Goal: Transaction & Acquisition: Purchase product/service

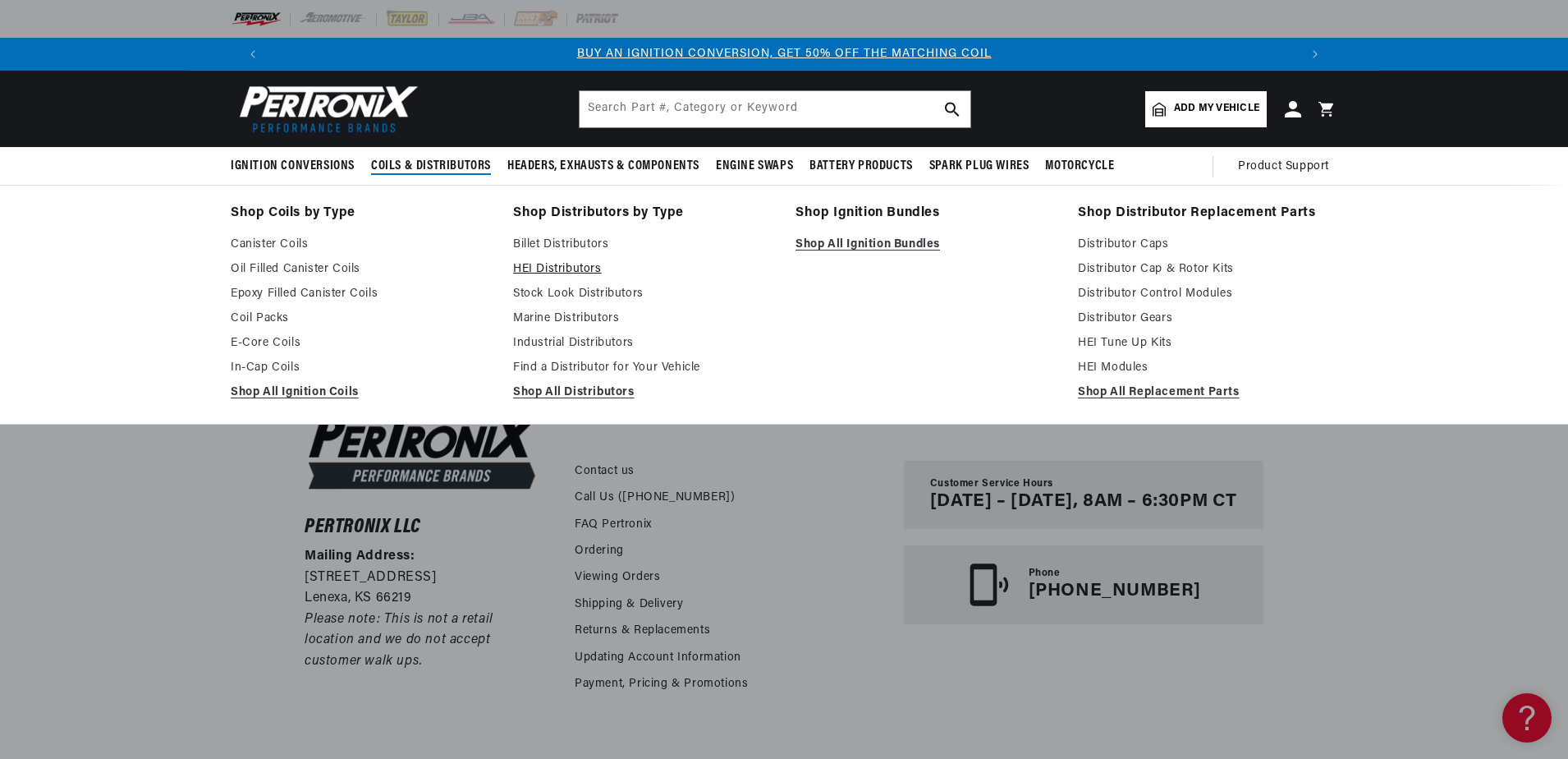
click at [560, 272] on link "HEI Distributors" at bounding box center [642, 269] width 259 height 20
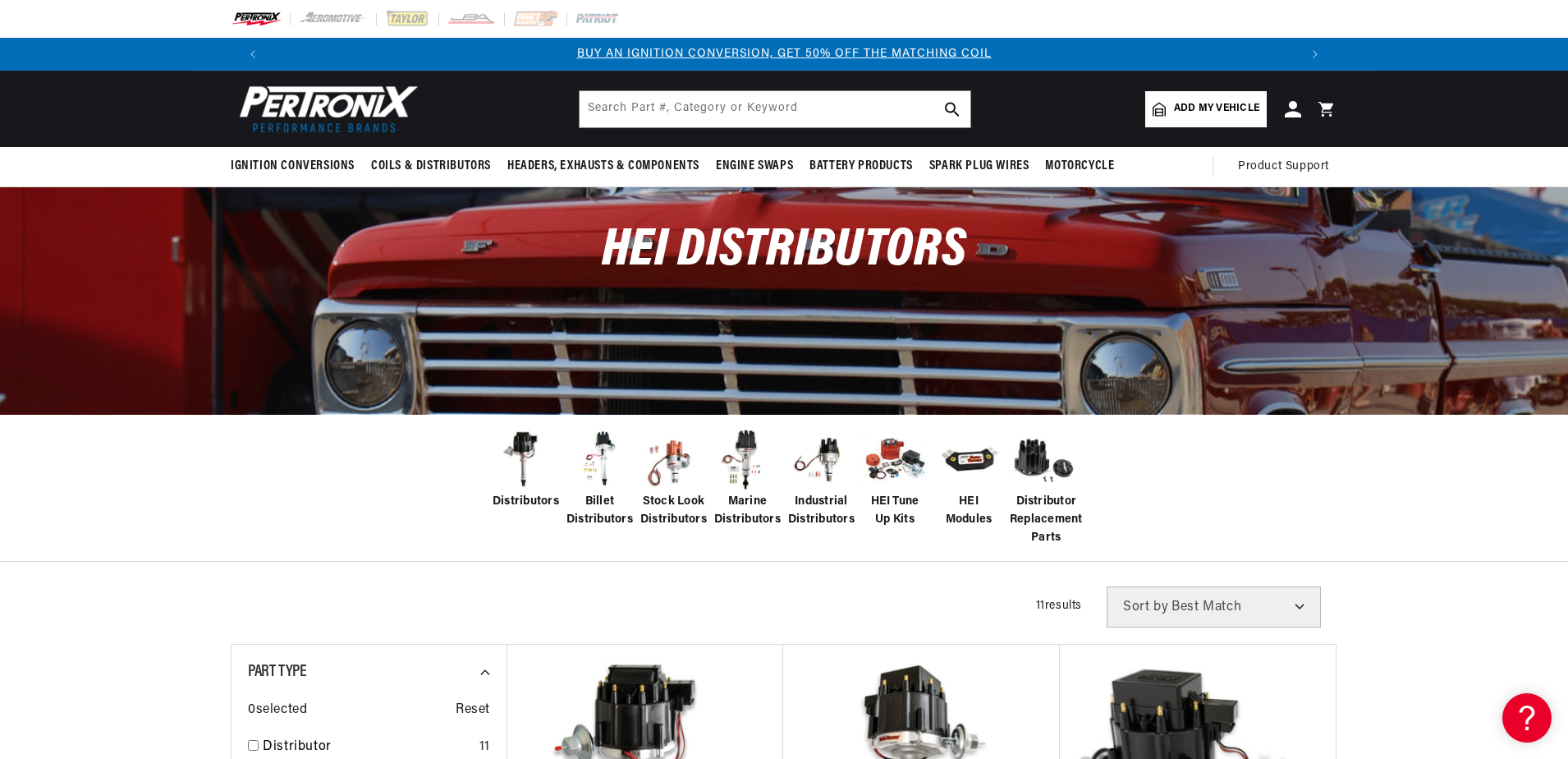
scroll to position [246, 0]
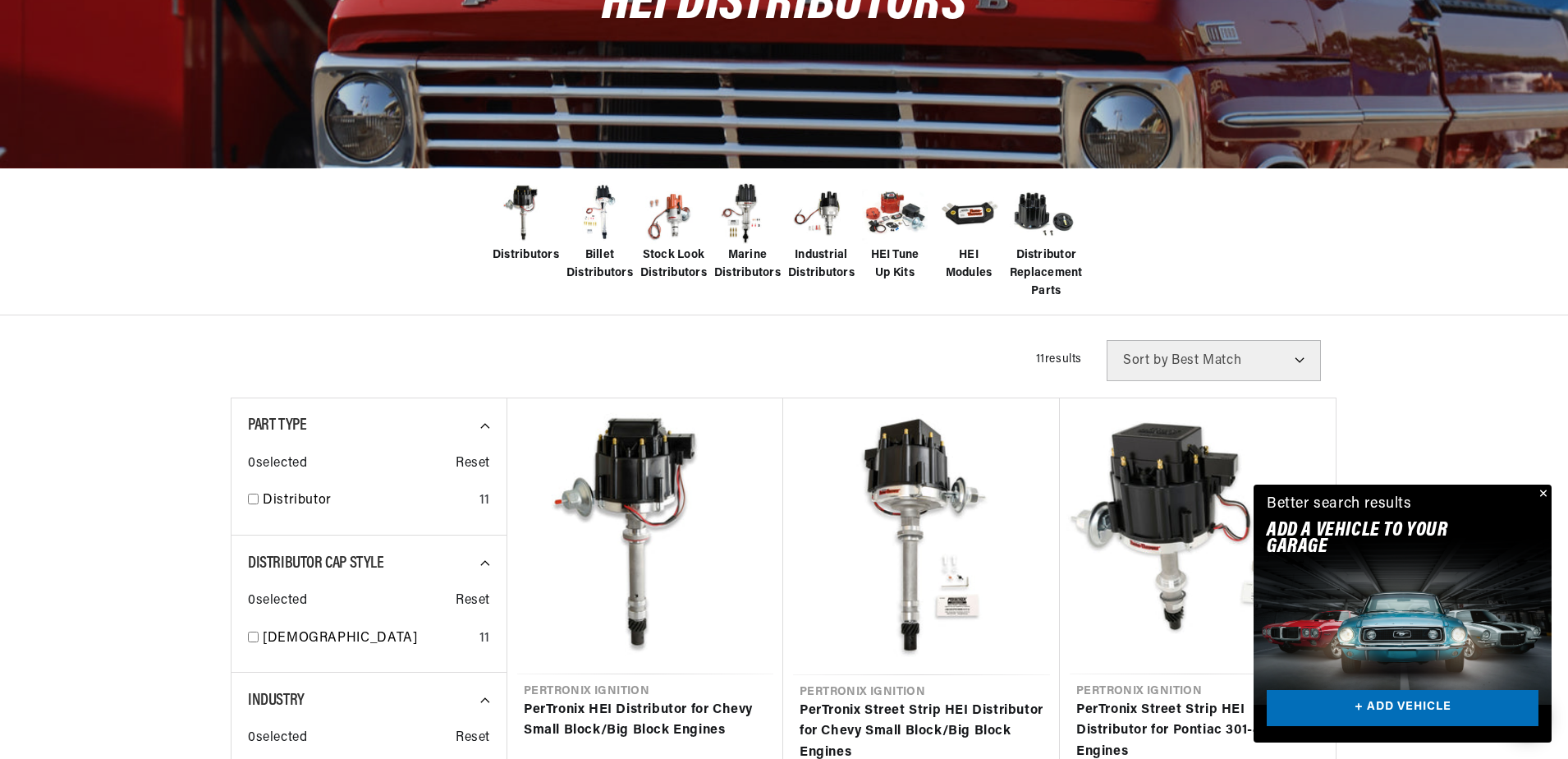
click at [676, 257] on span "Stock Look Distributors" at bounding box center [674, 264] width 67 height 37
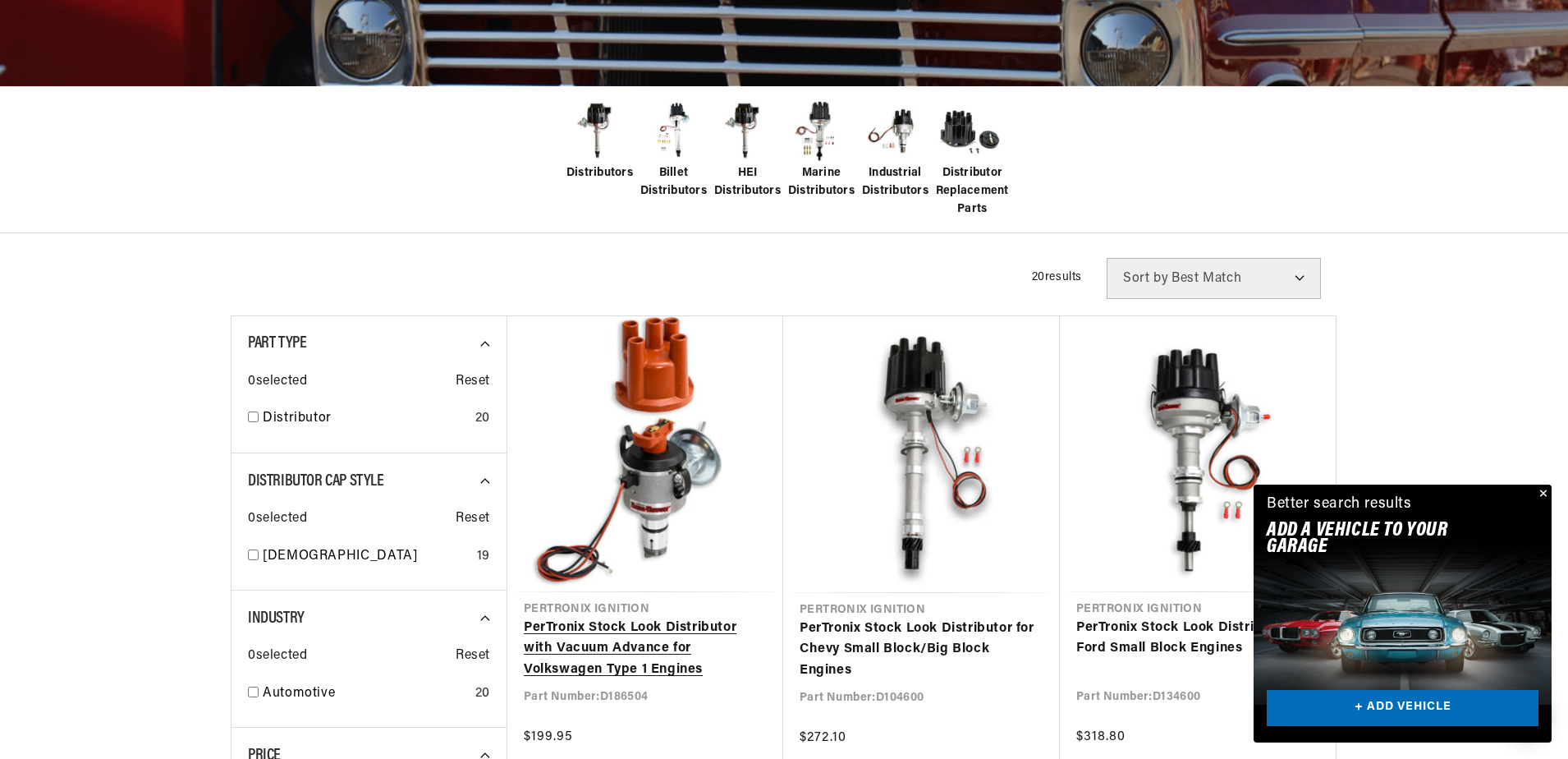
click at [626, 663] on link "PerTronix Stock Look Distributor with Vacuum Advance for Volkswagen Type 1 Engi…" at bounding box center [645, 649] width 243 height 63
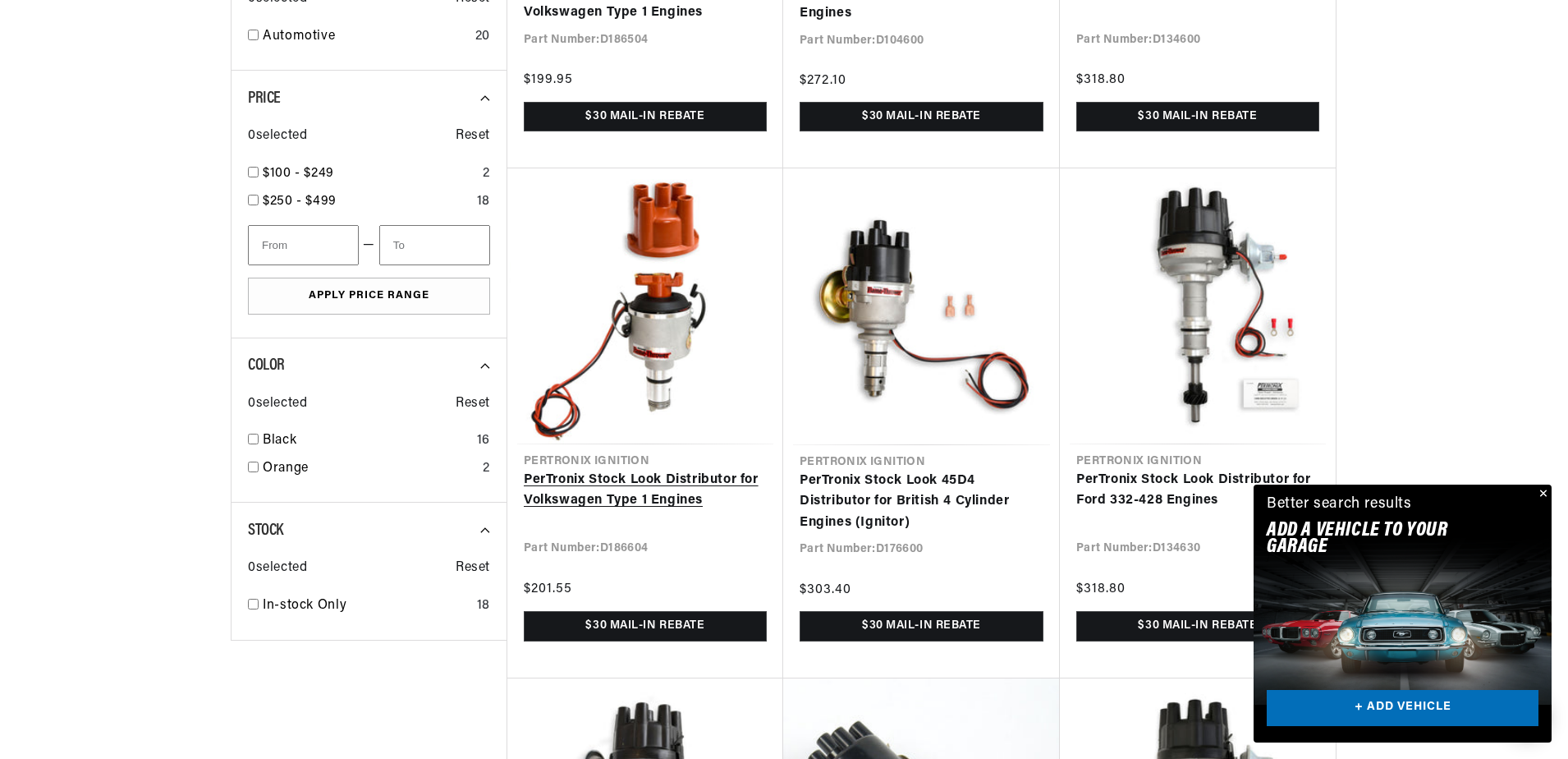
scroll to position [0, 2051]
click at [737, 476] on link "PerTronix Stock Look Distributor for Volkswagen Type 1 Engines" at bounding box center [645, 491] width 243 height 42
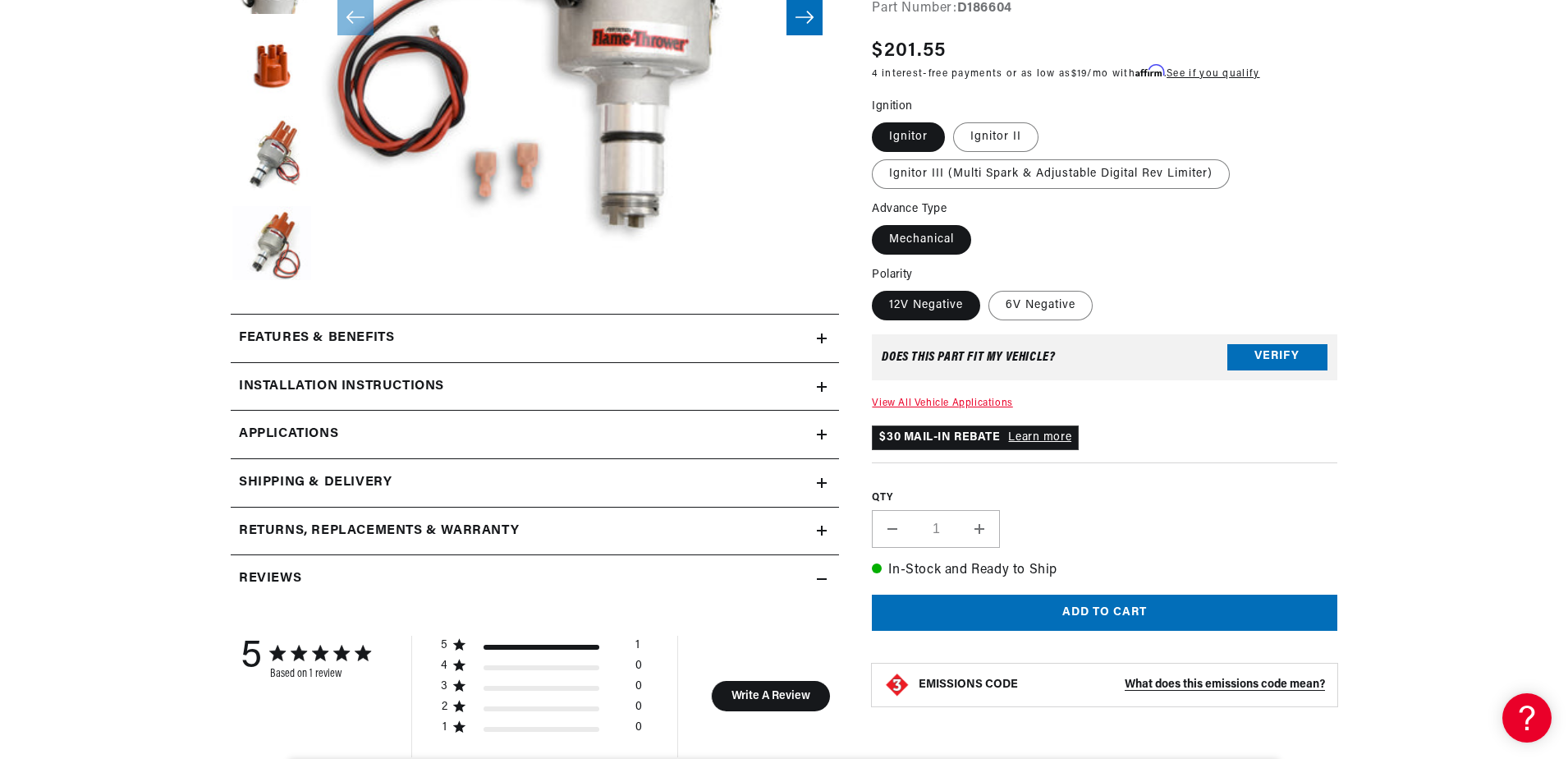
scroll to position [0, 1026]
click at [819, 339] on icon at bounding box center [822, 338] width 10 height 10
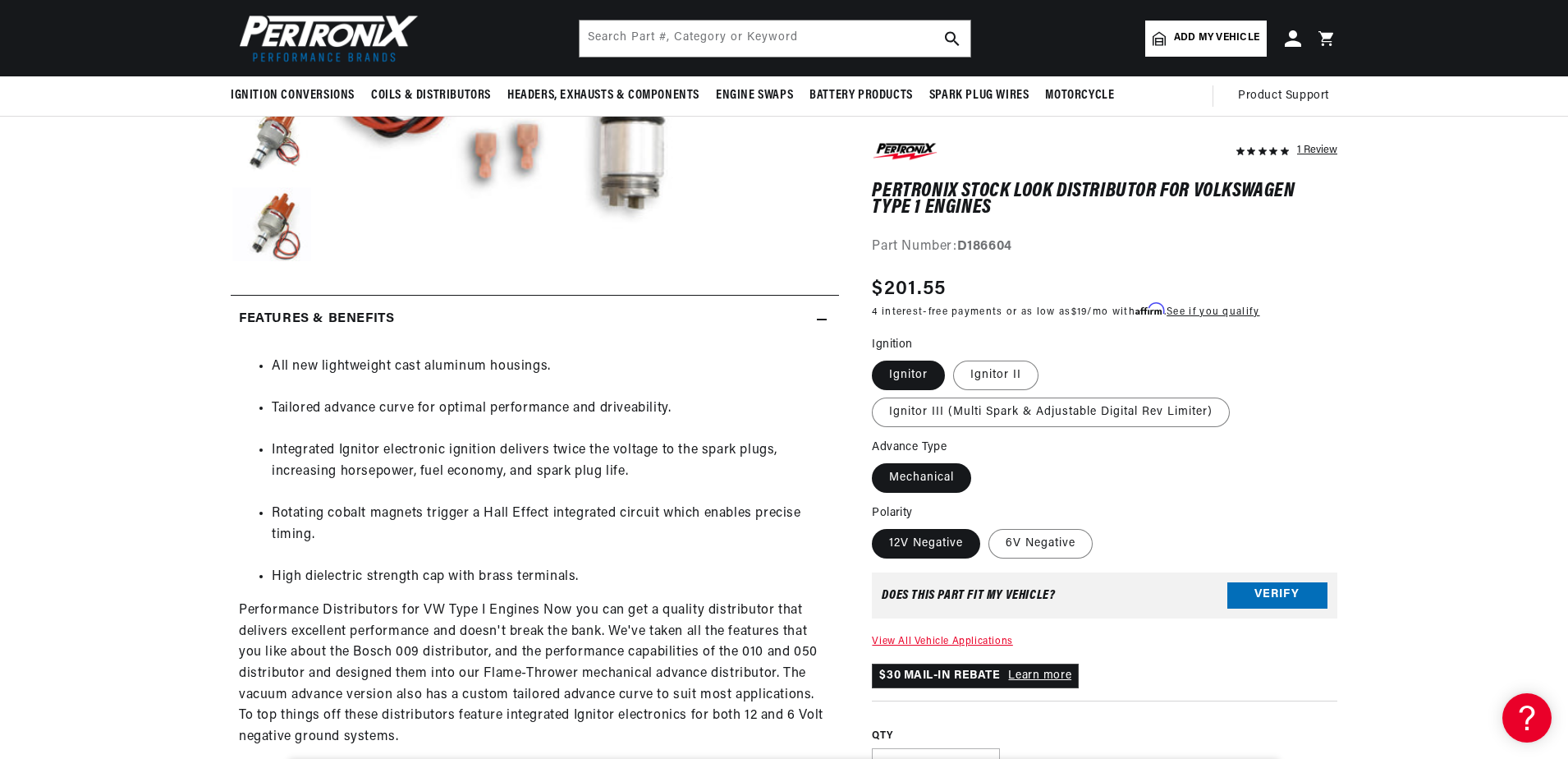
scroll to position [493, 0]
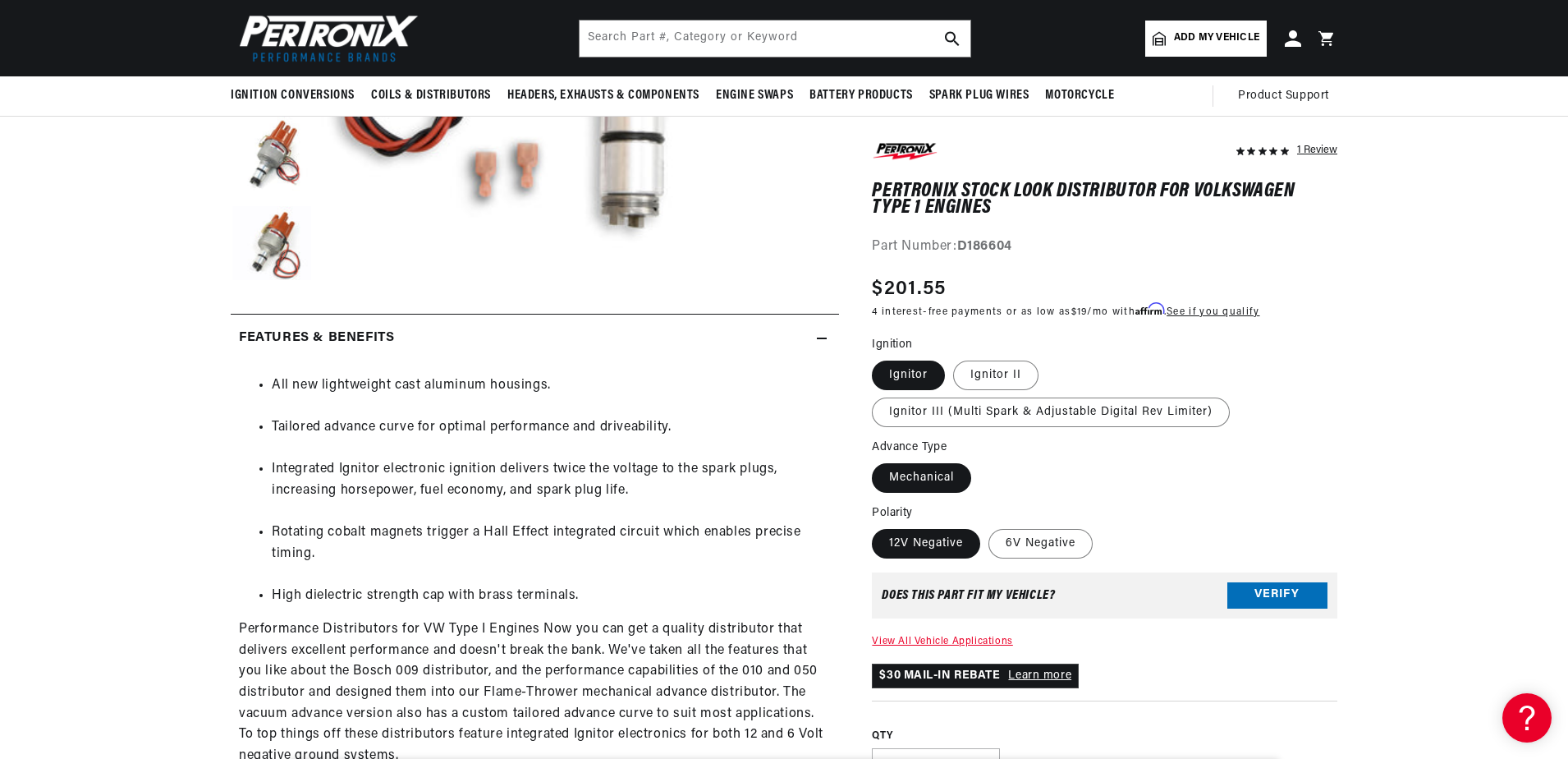
click at [825, 340] on icon at bounding box center [822, 338] width 10 height 10
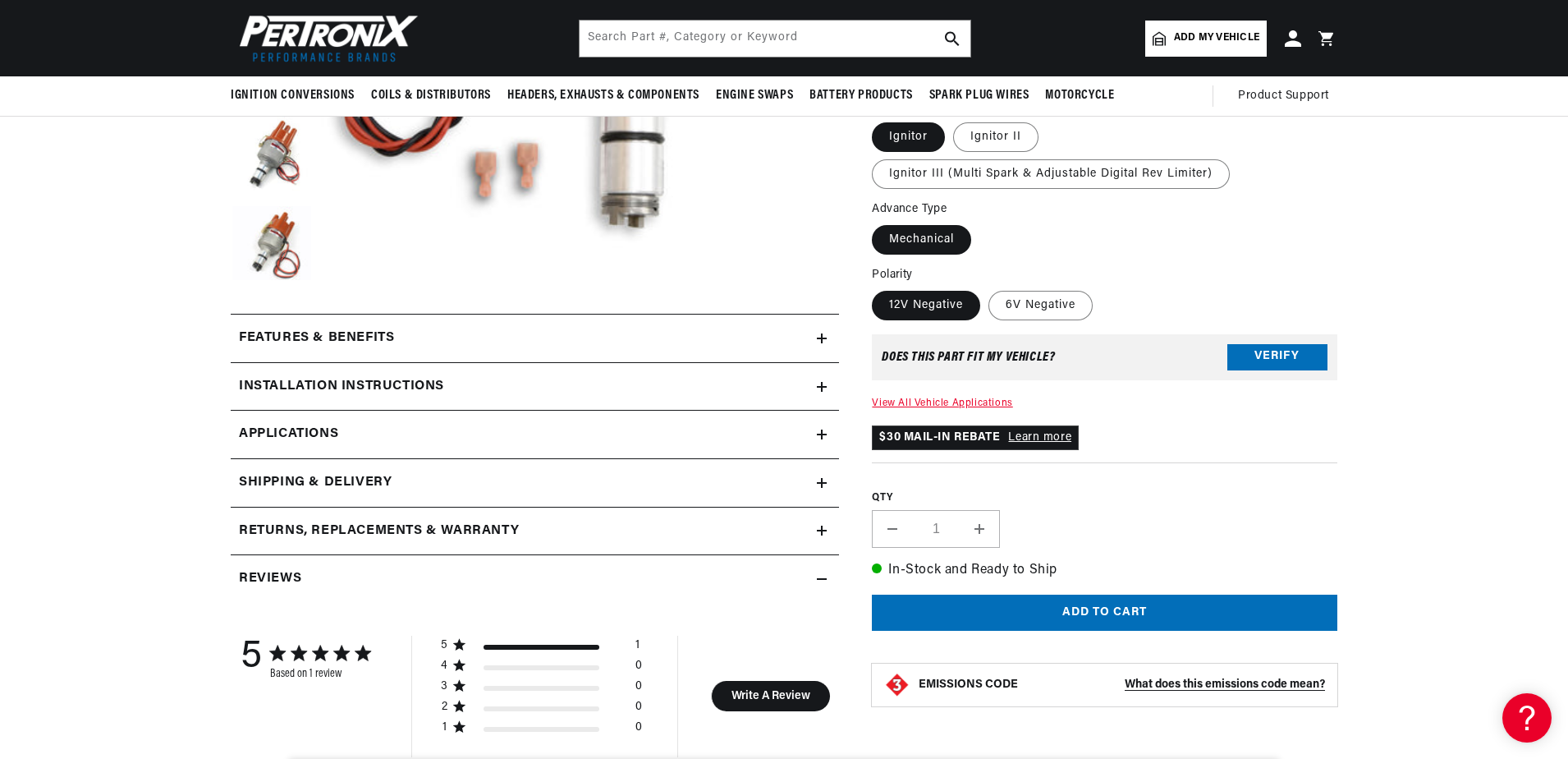
scroll to position [0, 1026]
click at [822, 387] on icon at bounding box center [822, 387] width 10 height 0
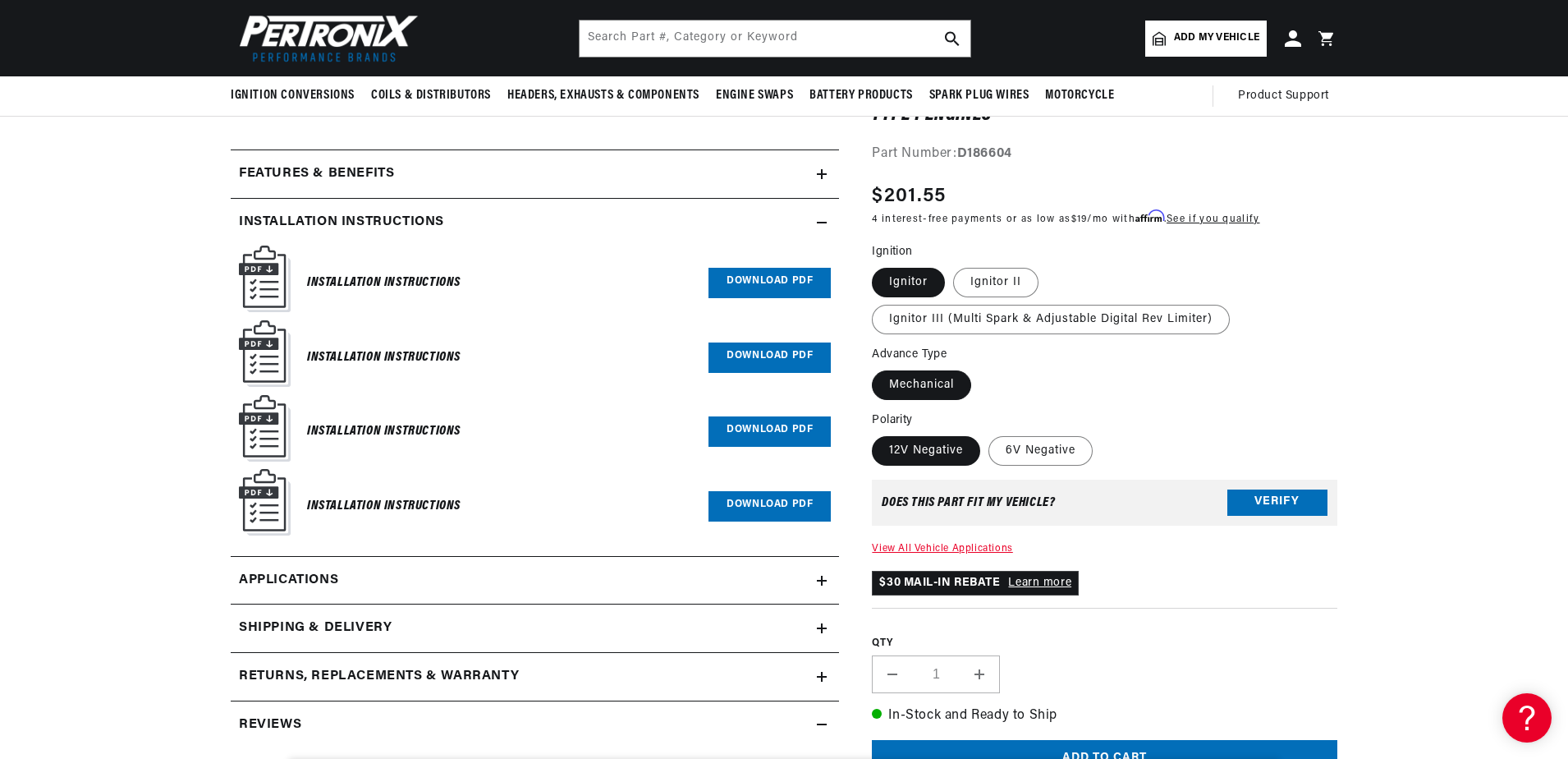
click at [923, 384] on label "Mechanical" at bounding box center [921, 385] width 99 height 30
click at [876, 368] on input "Mechanical" at bounding box center [876, 368] width 1 height 1
click at [917, 377] on label "Mechanical" at bounding box center [921, 385] width 99 height 30
click at [876, 368] on input "Mechanical" at bounding box center [876, 368] width 1 height 1
click at [918, 388] on label "Mechanical" at bounding box center [921, 385] width 99 height 30
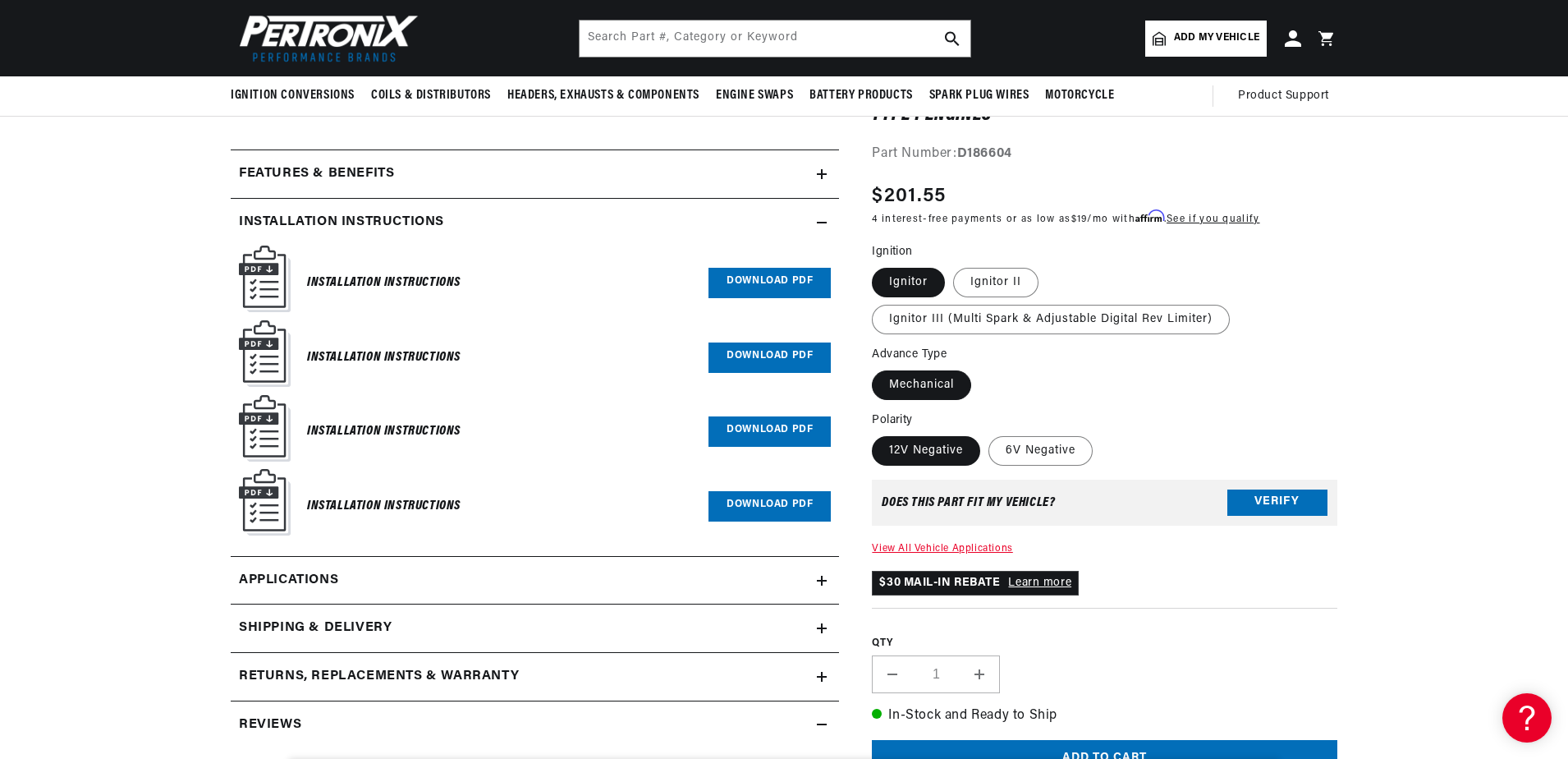
click at [876, 368] on input "Mechanical" at bounding box center [876, 368] width 1 height 1
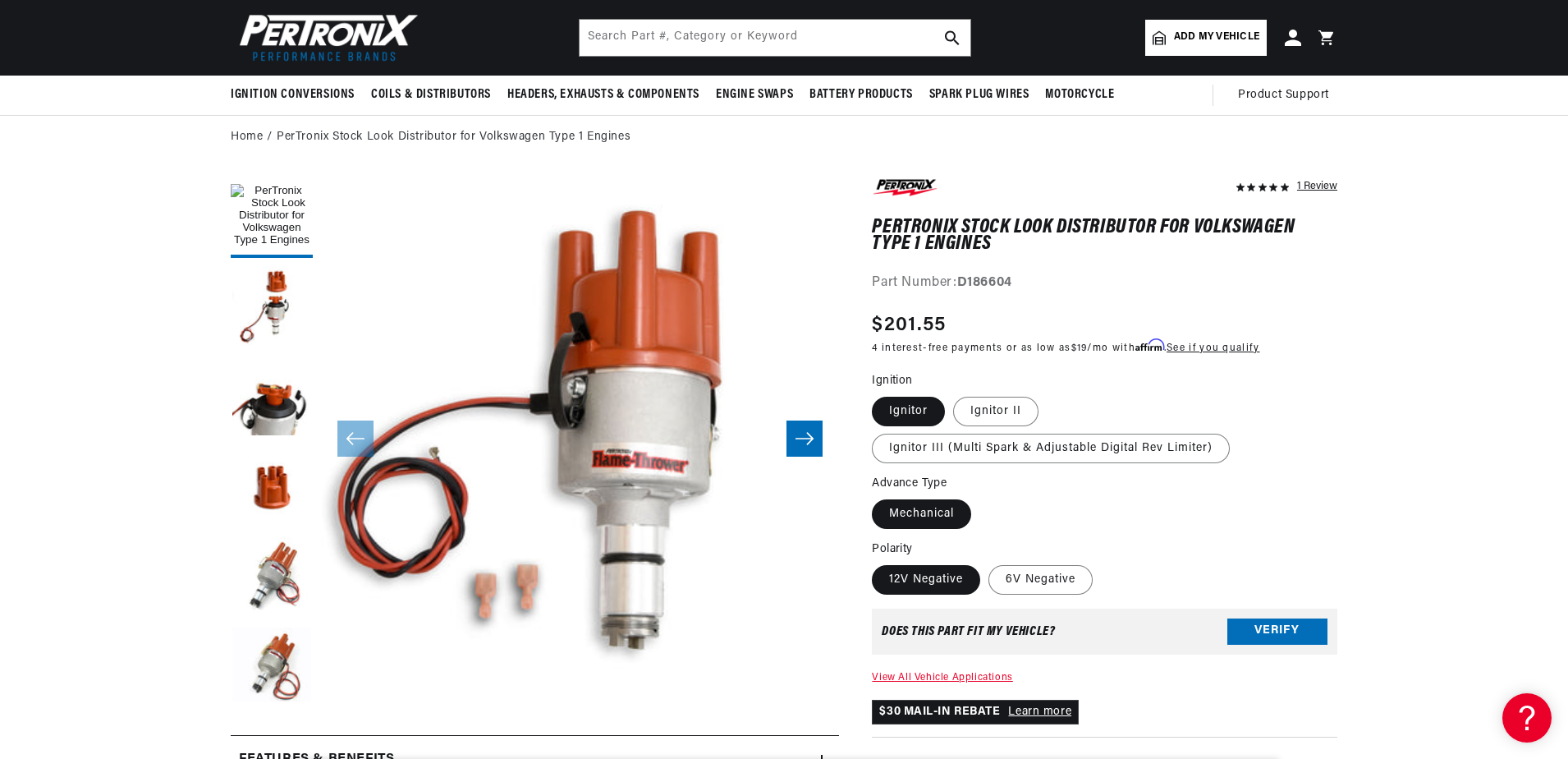
scroll to position [0, 0]
